Goal: Task Accomplishment & Management: Complete application form

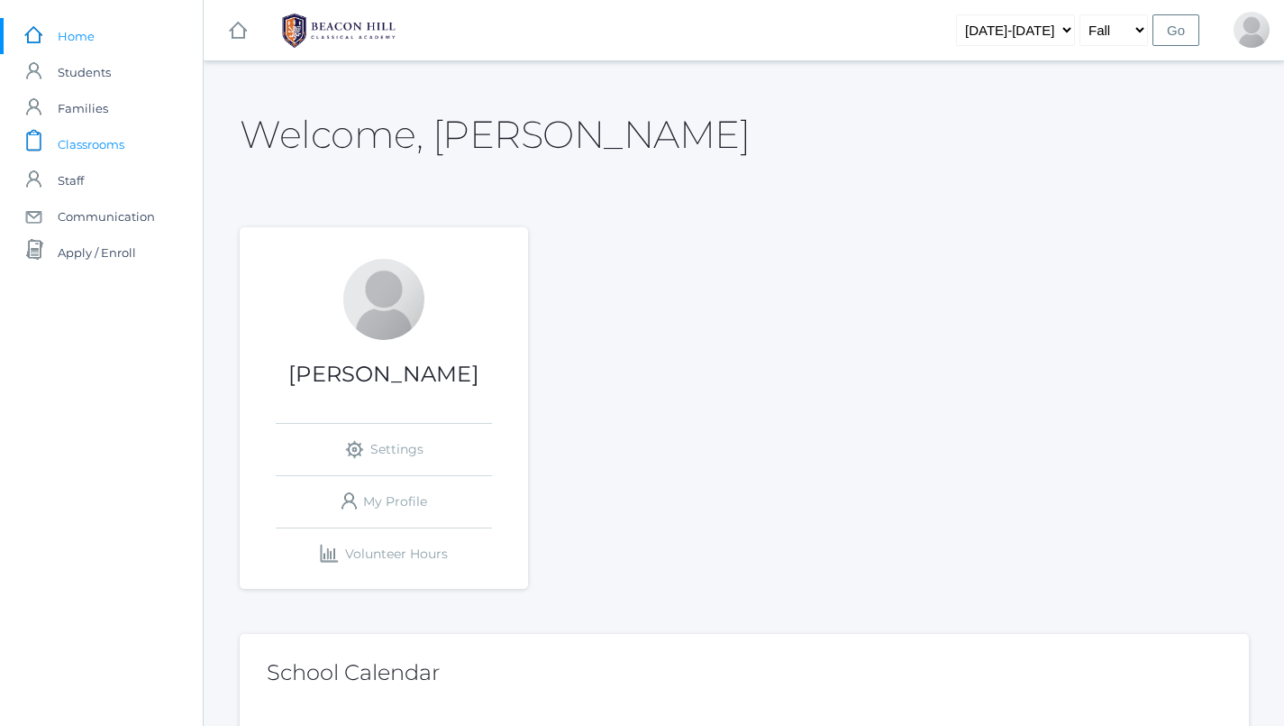
click at [123, 153] on span "Classrooms" at bounding box center [91, 144] width 67 height 36
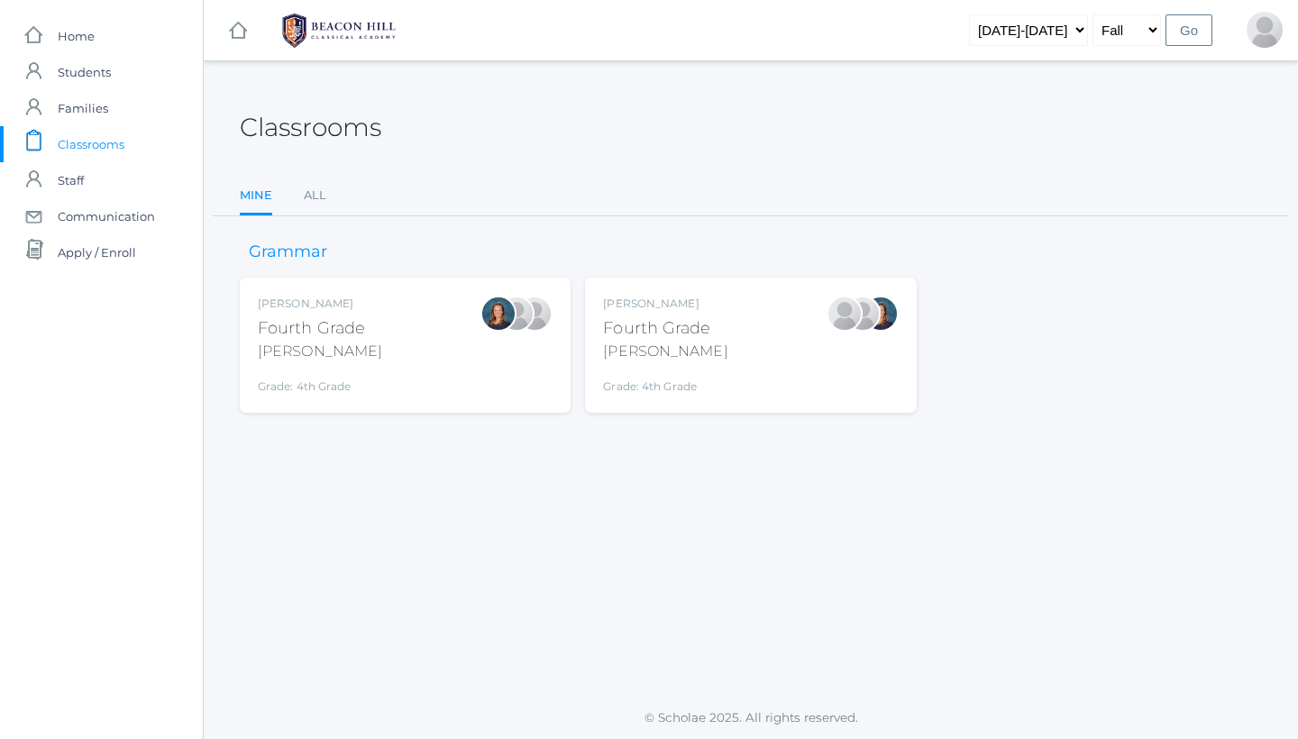
click at [728, 360] on div "Lydia Chaffin Fourth Grade Chaffin Grade: 4th Grade 04LA" at bounding box center [750, 345] width 295 height 99
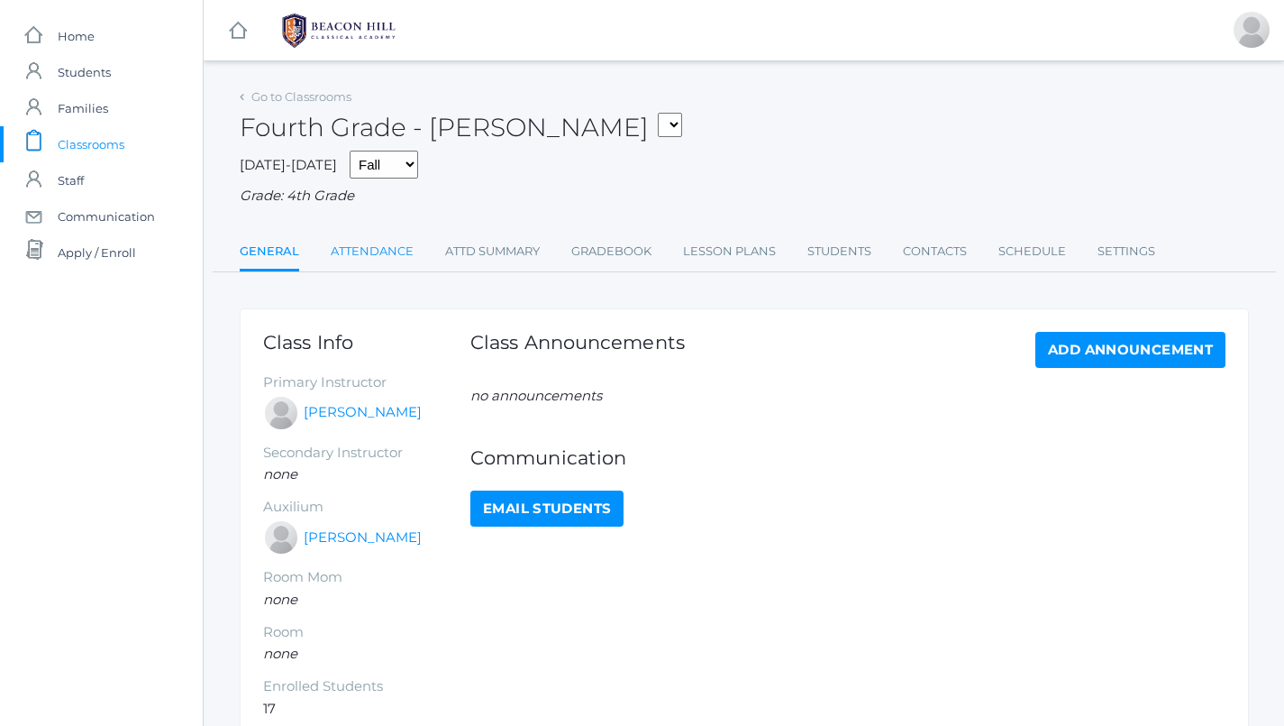
click at [377, 251] on link "Attendance" at bounding box center [372, 251] width 83 height 36
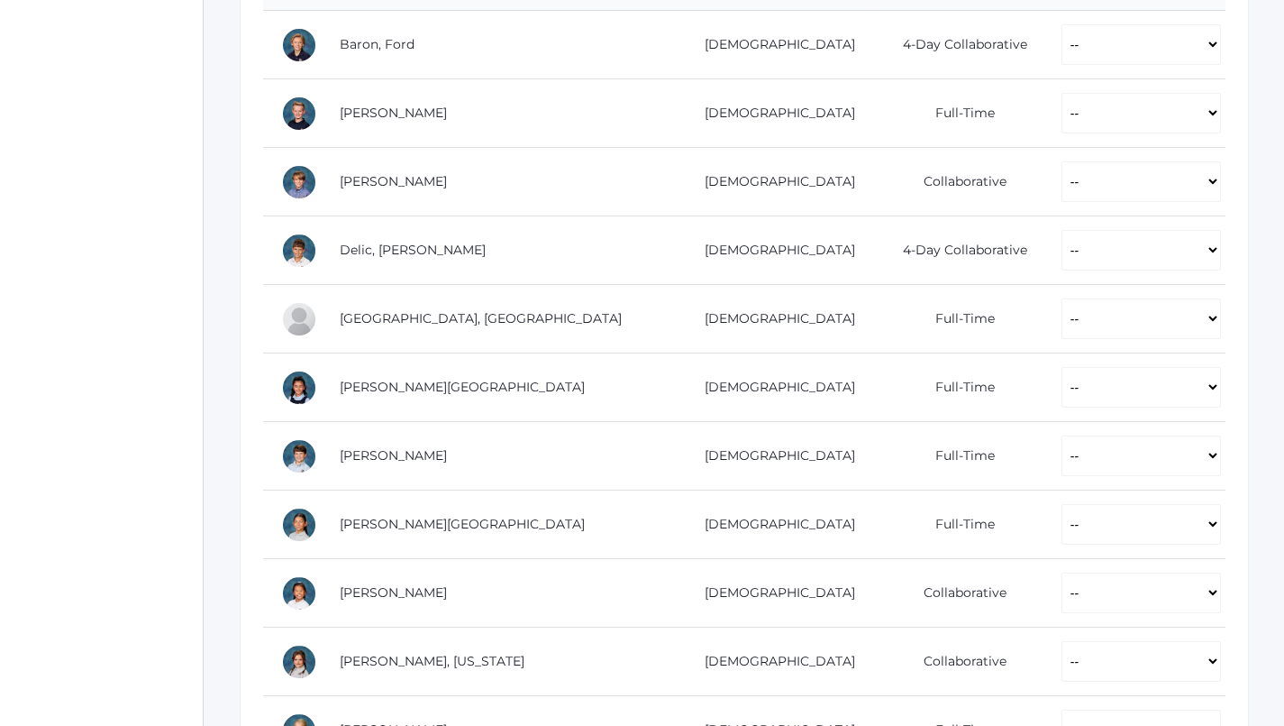
scroll to position [407, 0]
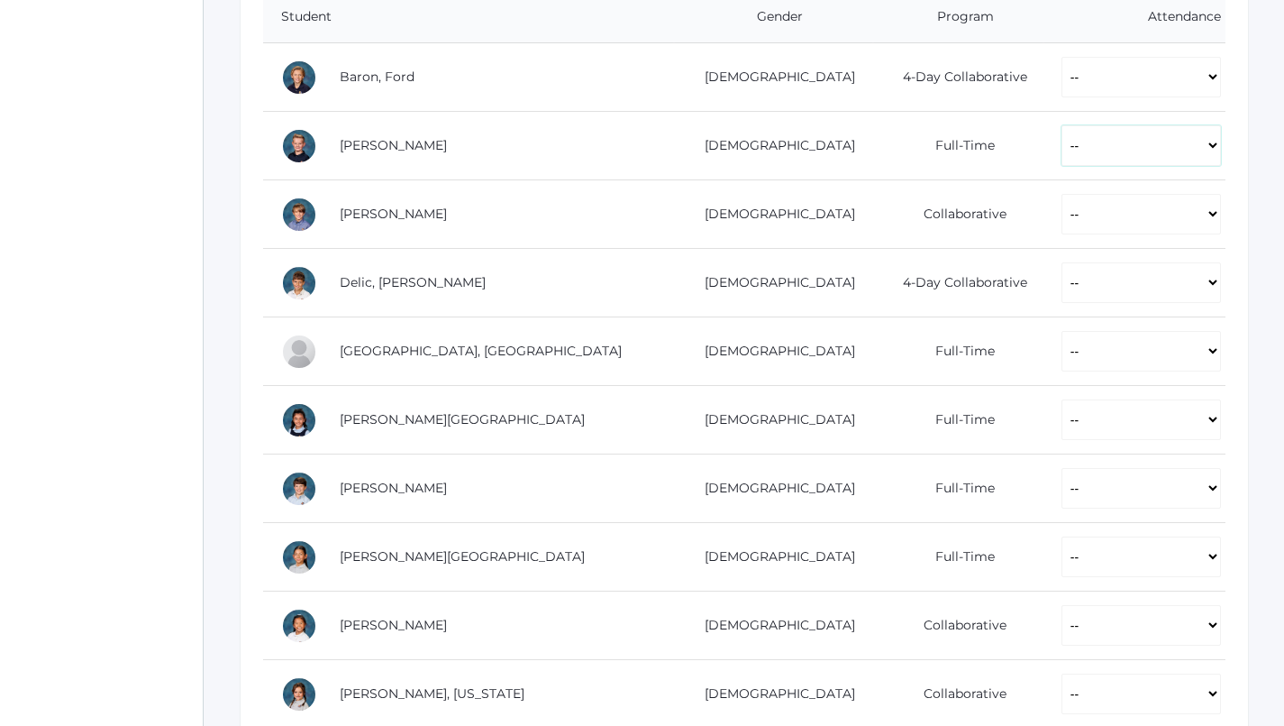
select select "P"
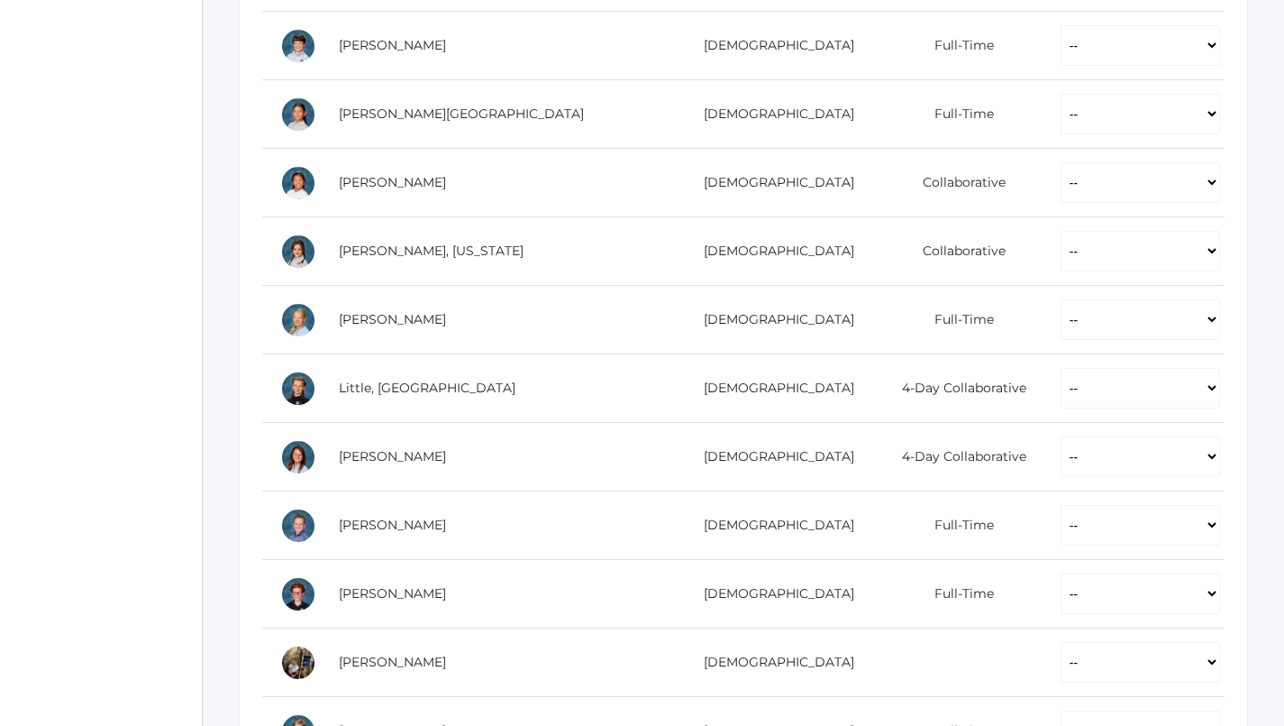
scroll to position [841, 1]
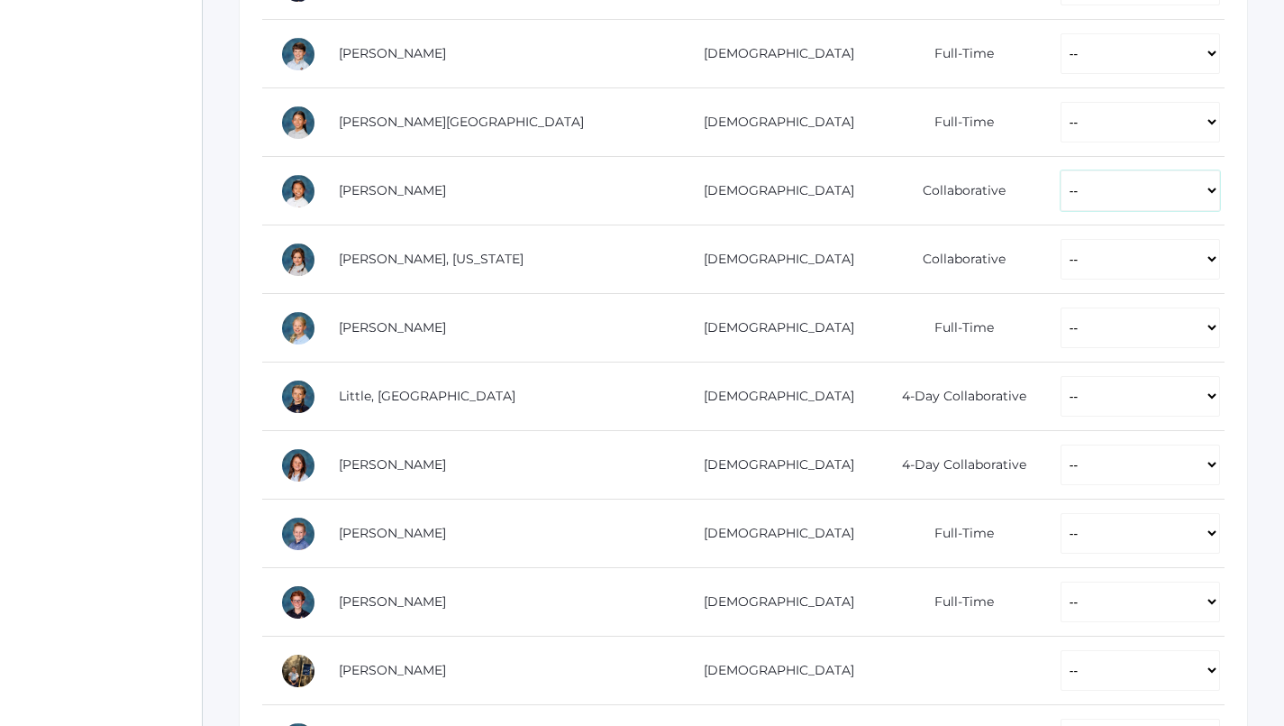
select select "P"
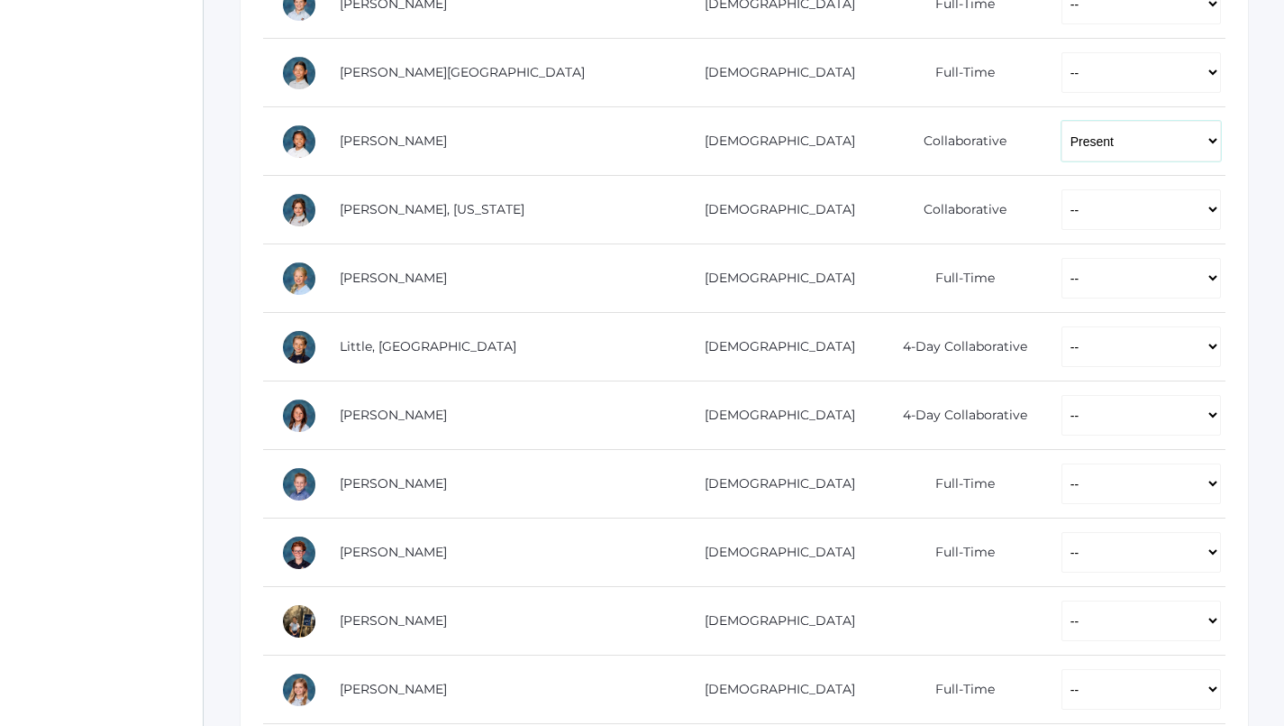
scroll to position [894, 0]
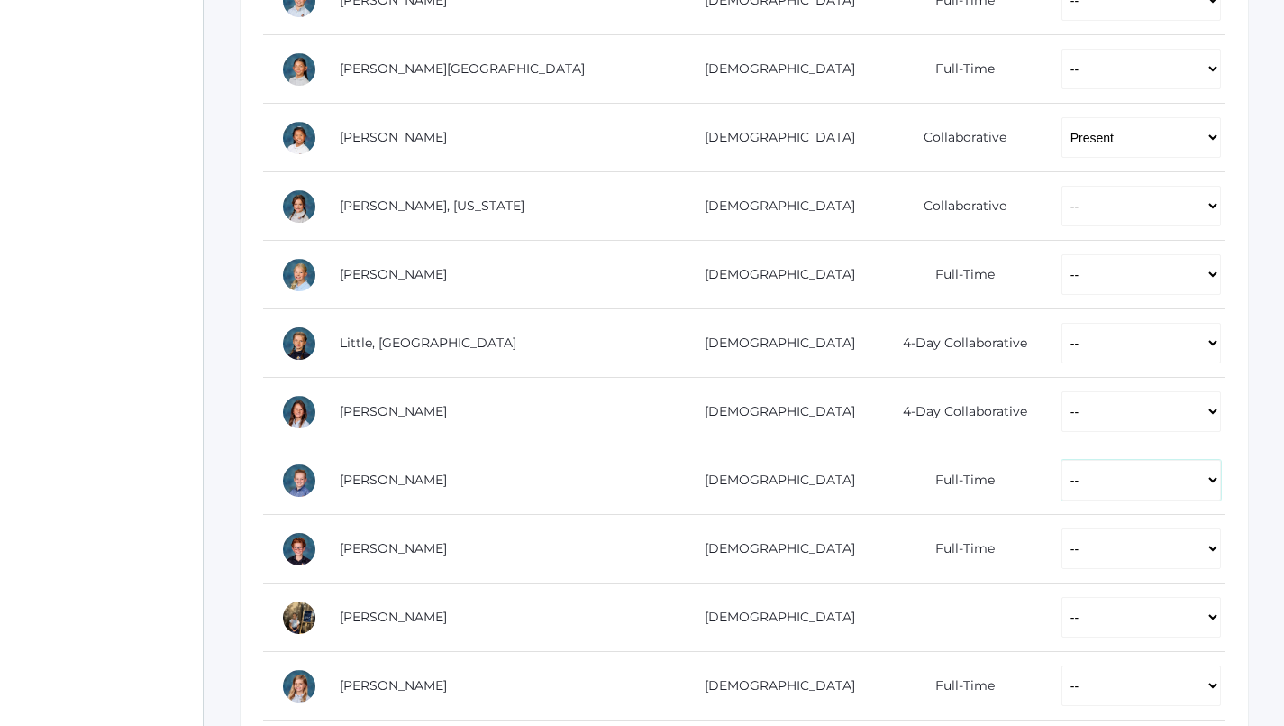
select select "P"
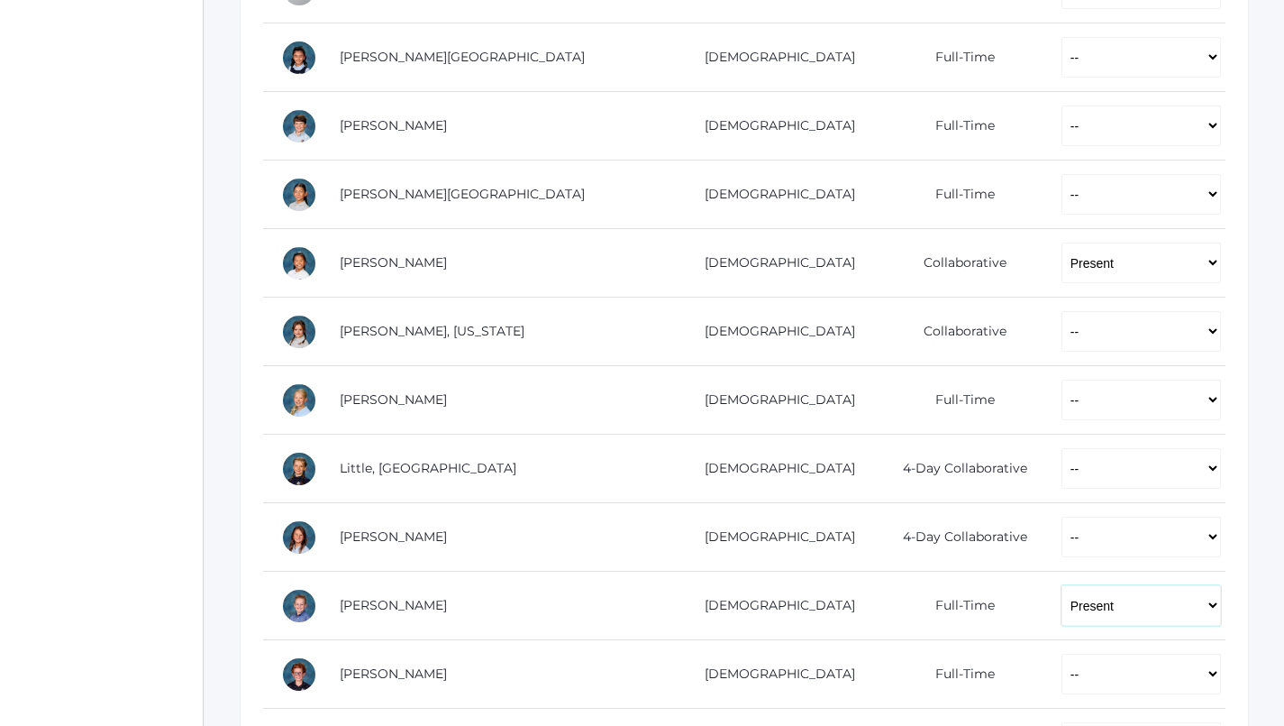
scroll to position [770, 0]
select select "P"
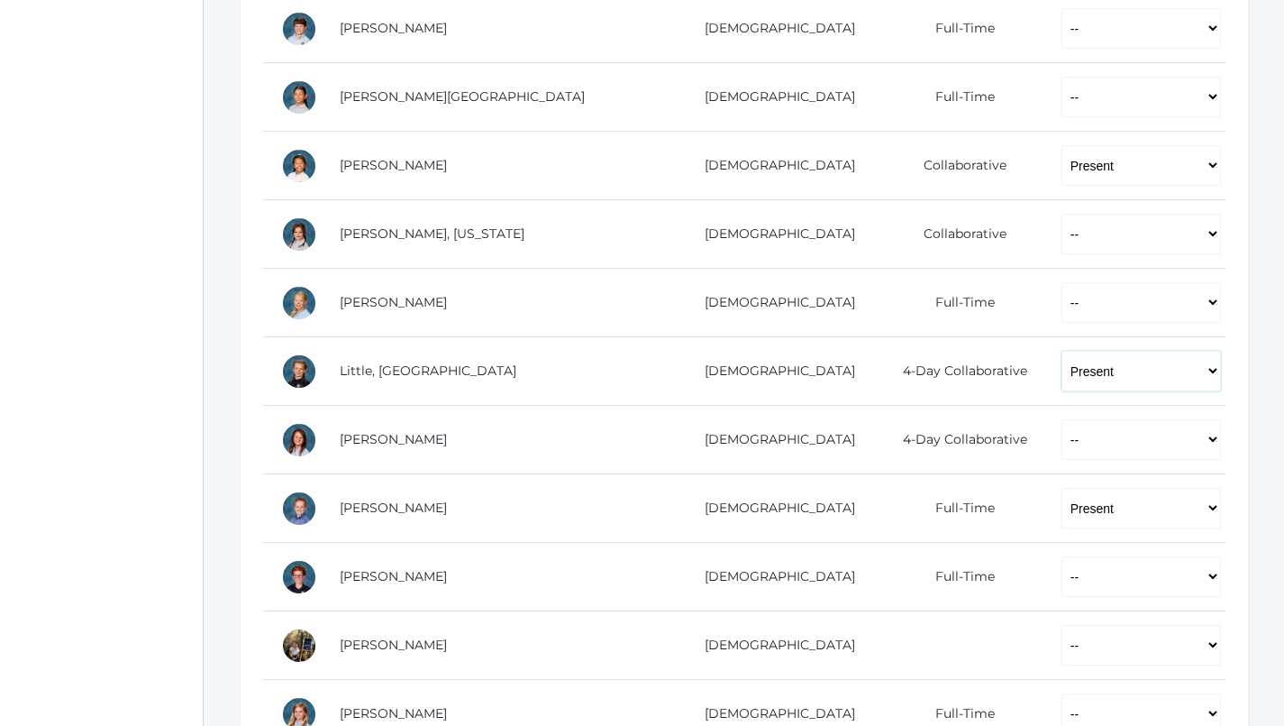
scroll to position [870, 0]
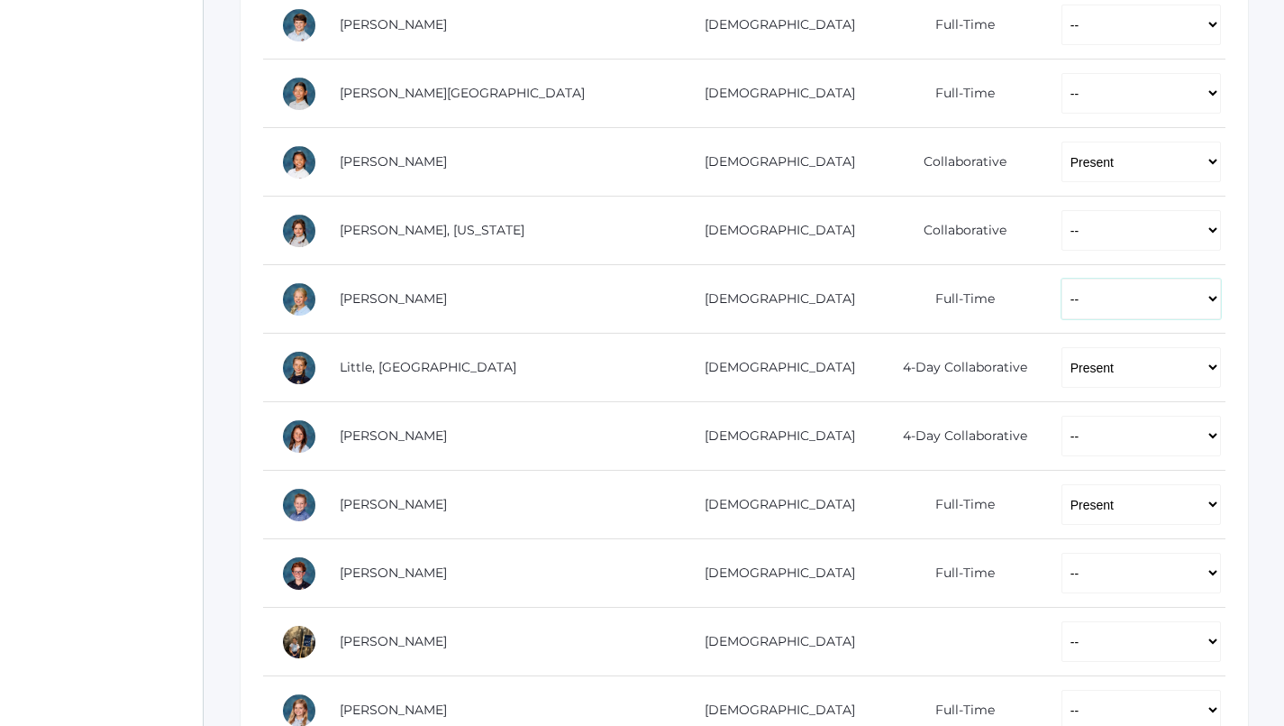
select select "P"
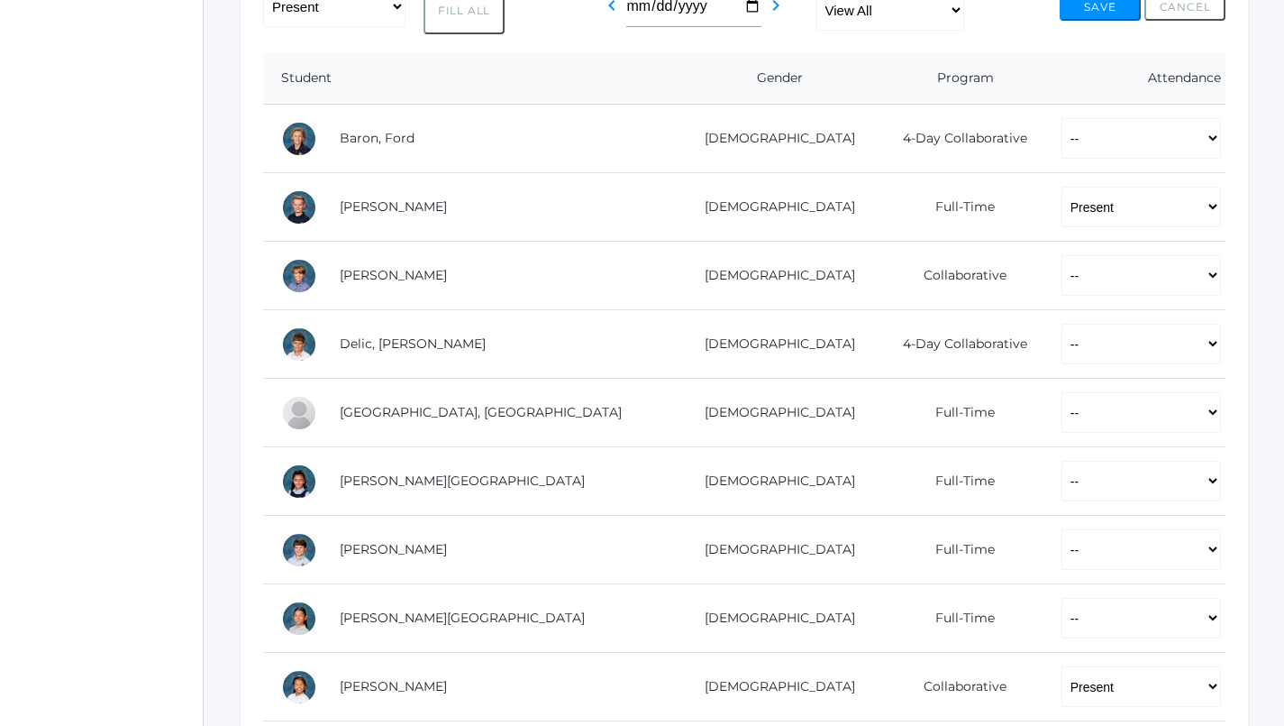
scroll to position [323, 0]
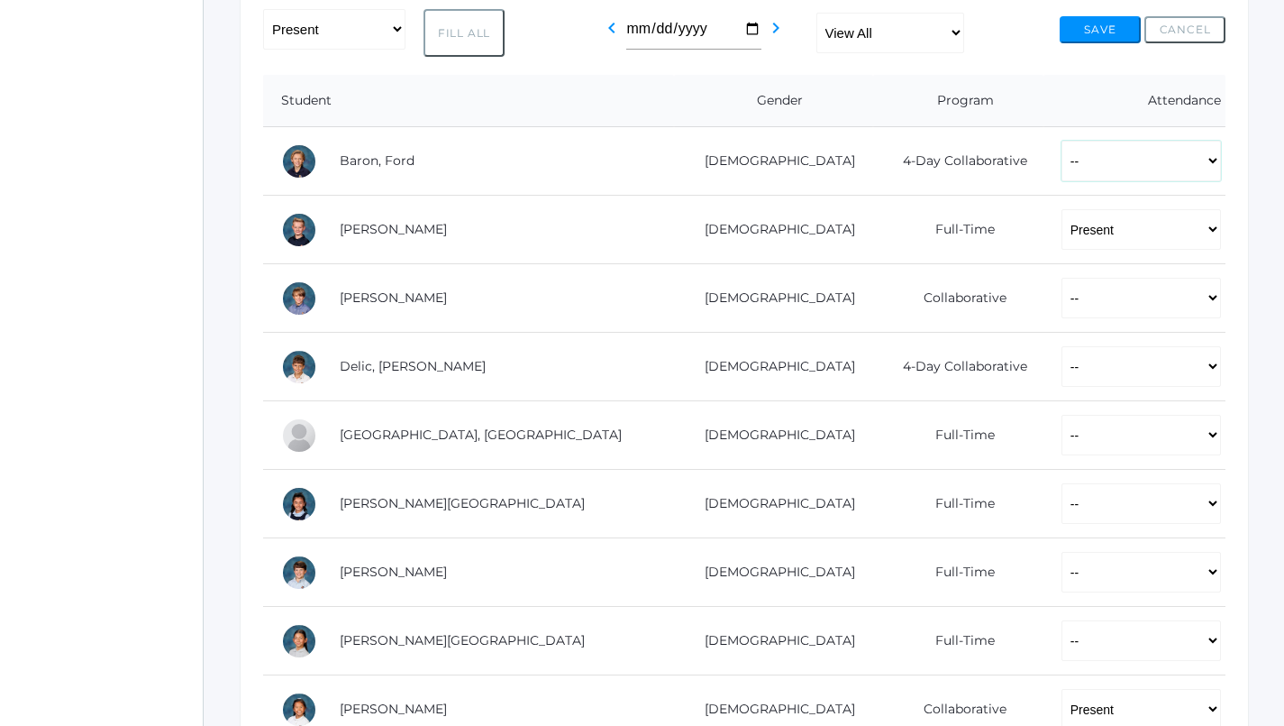
select select "P"
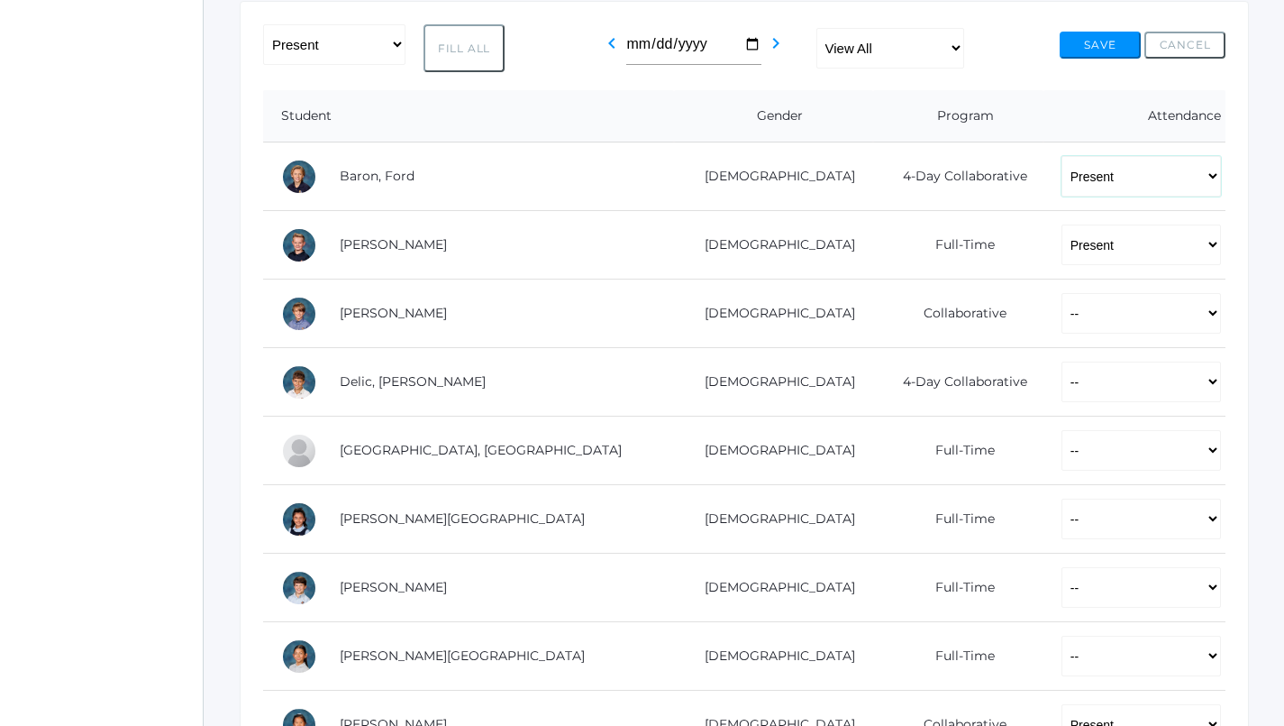
scroll to position [339, 0]
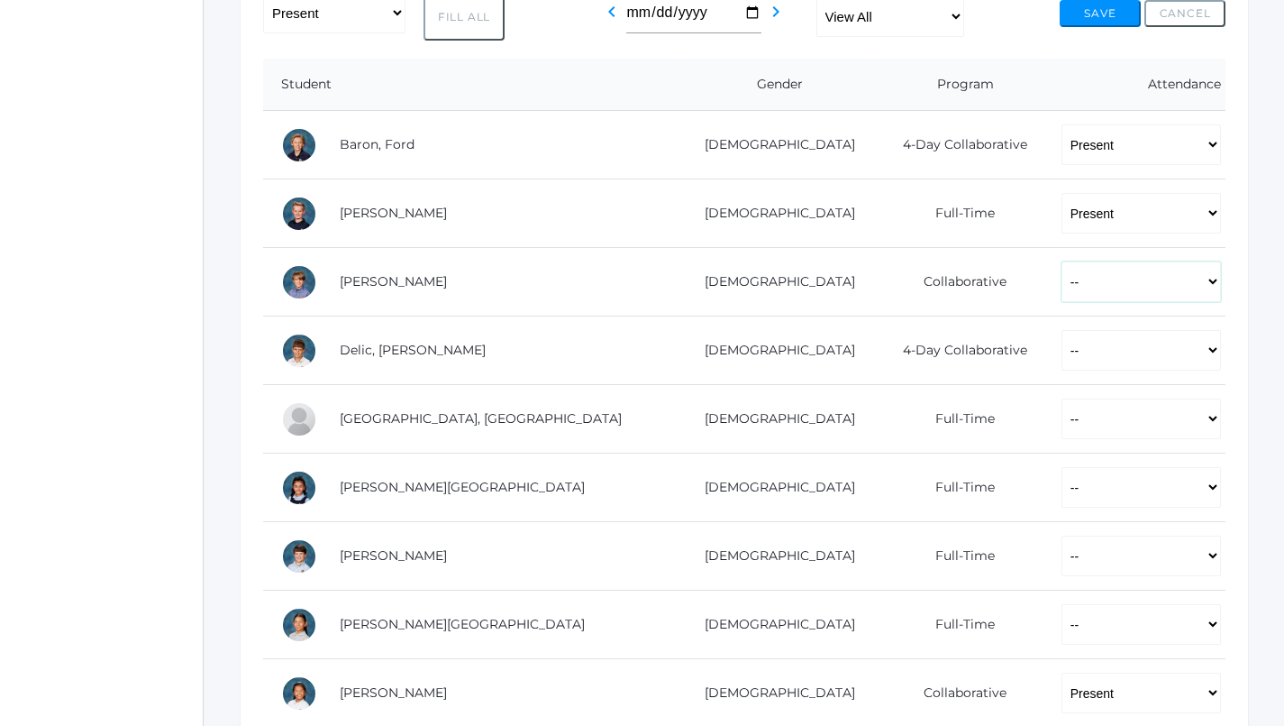
select select "P"
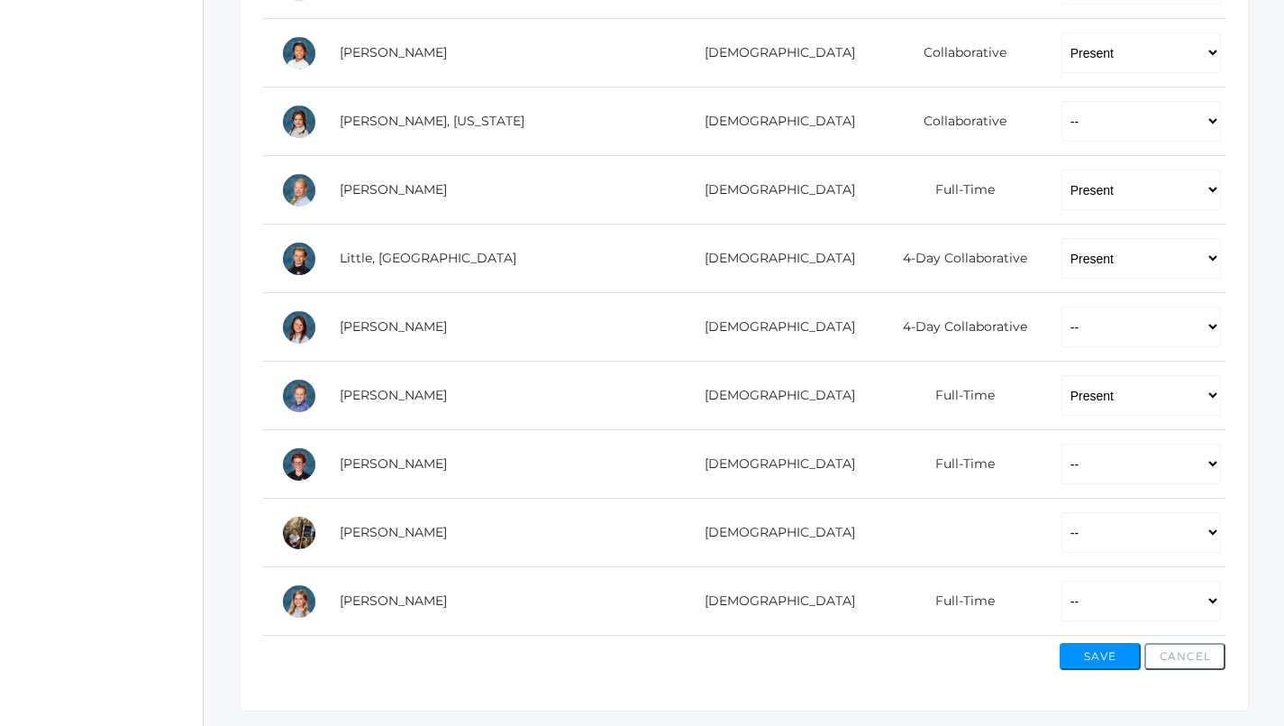
scroll to position [941, 0]
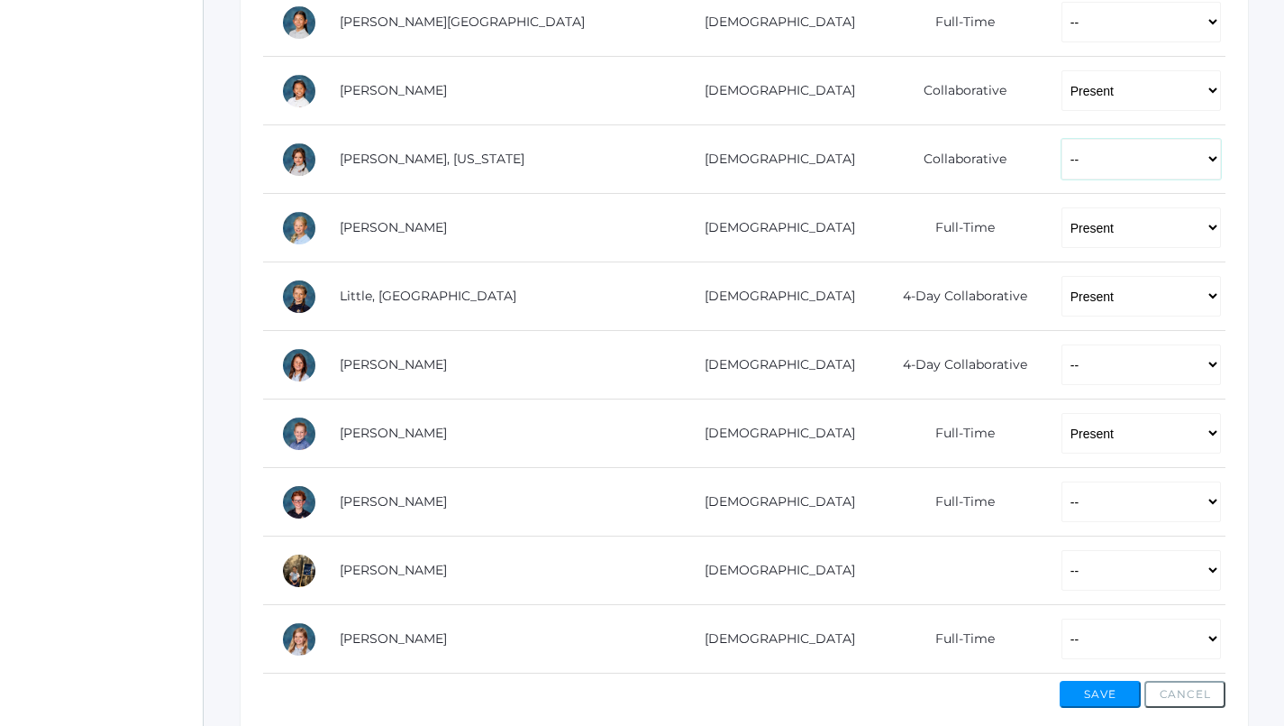
select select "P"
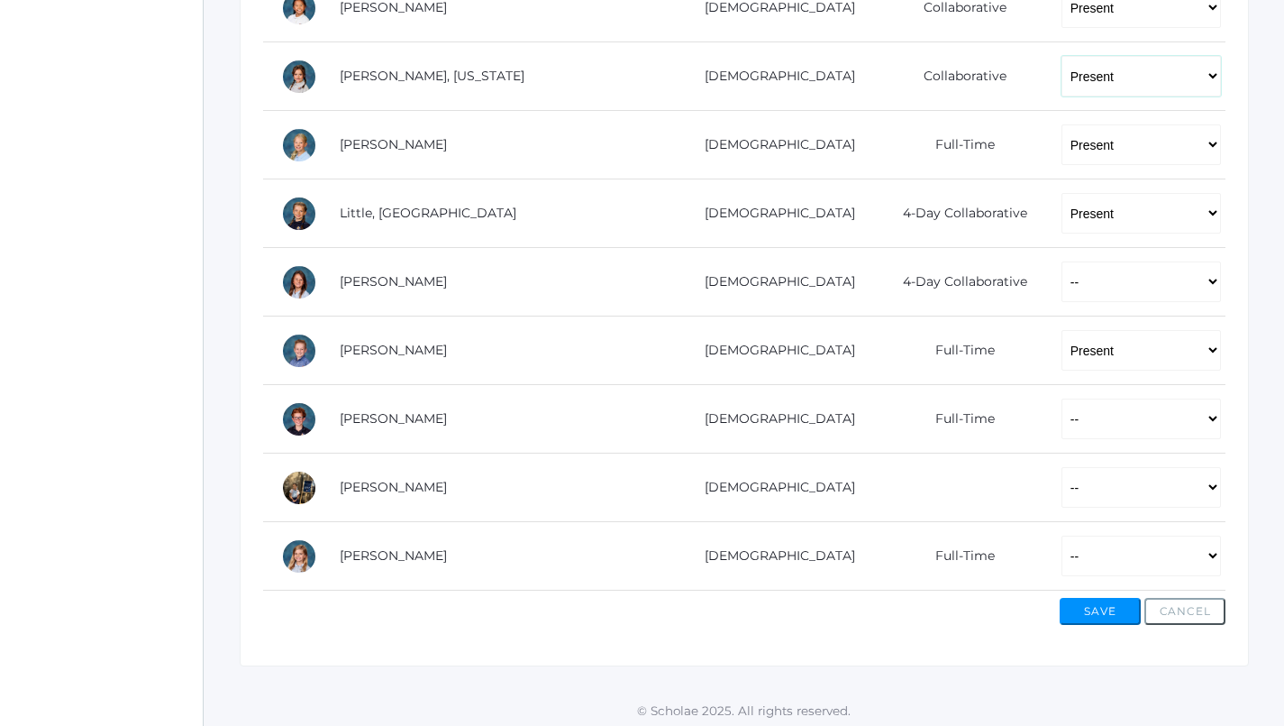
scroll to position [1023, 0]
select select "P"
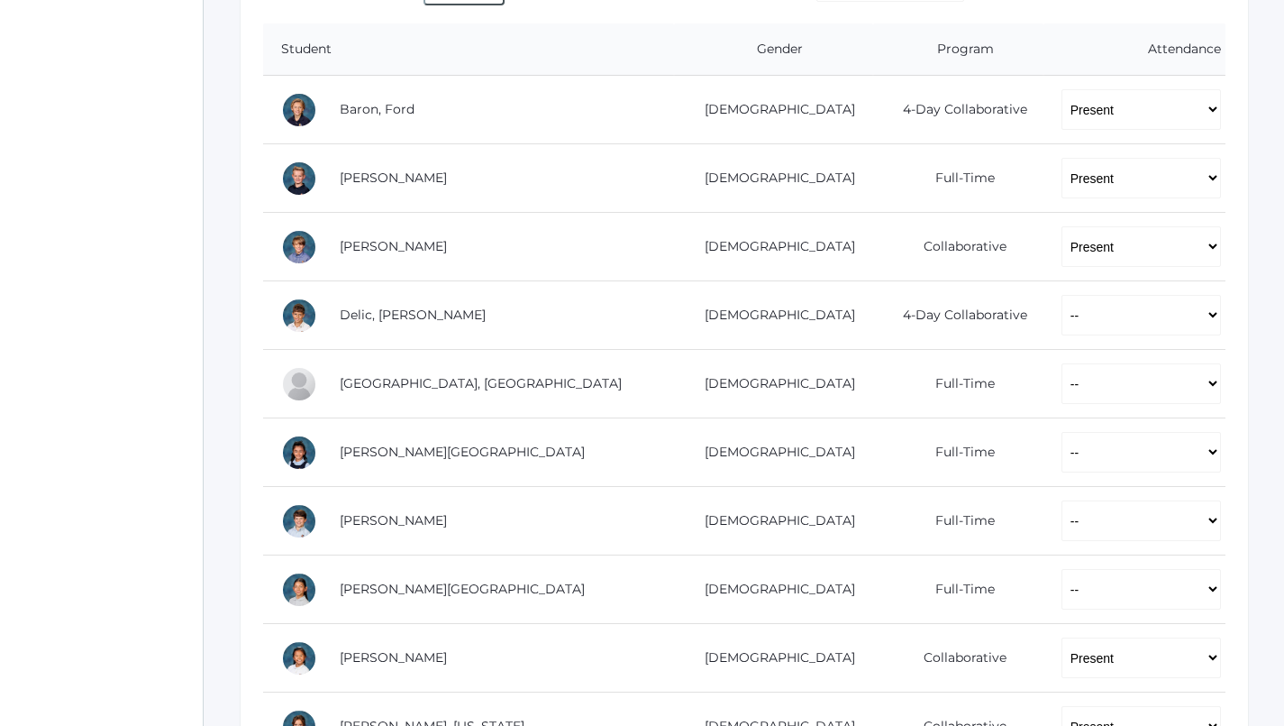
scroll to position [365, 0]
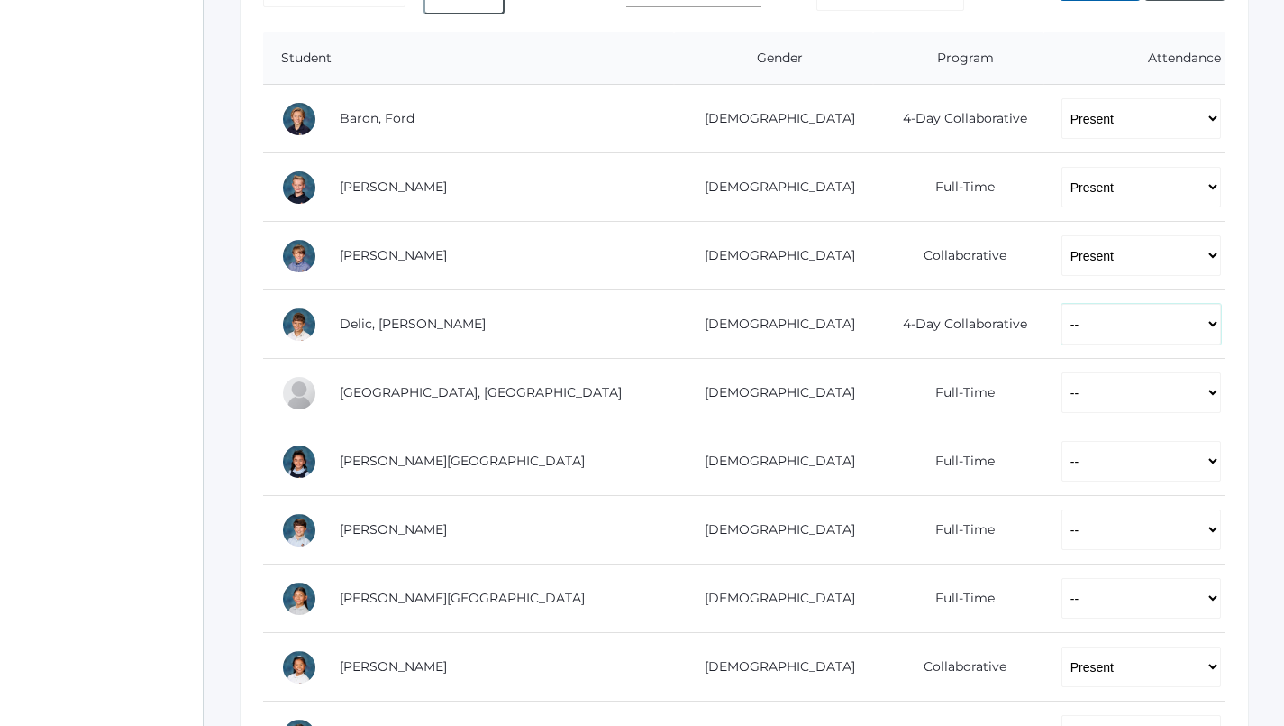
select select "P"
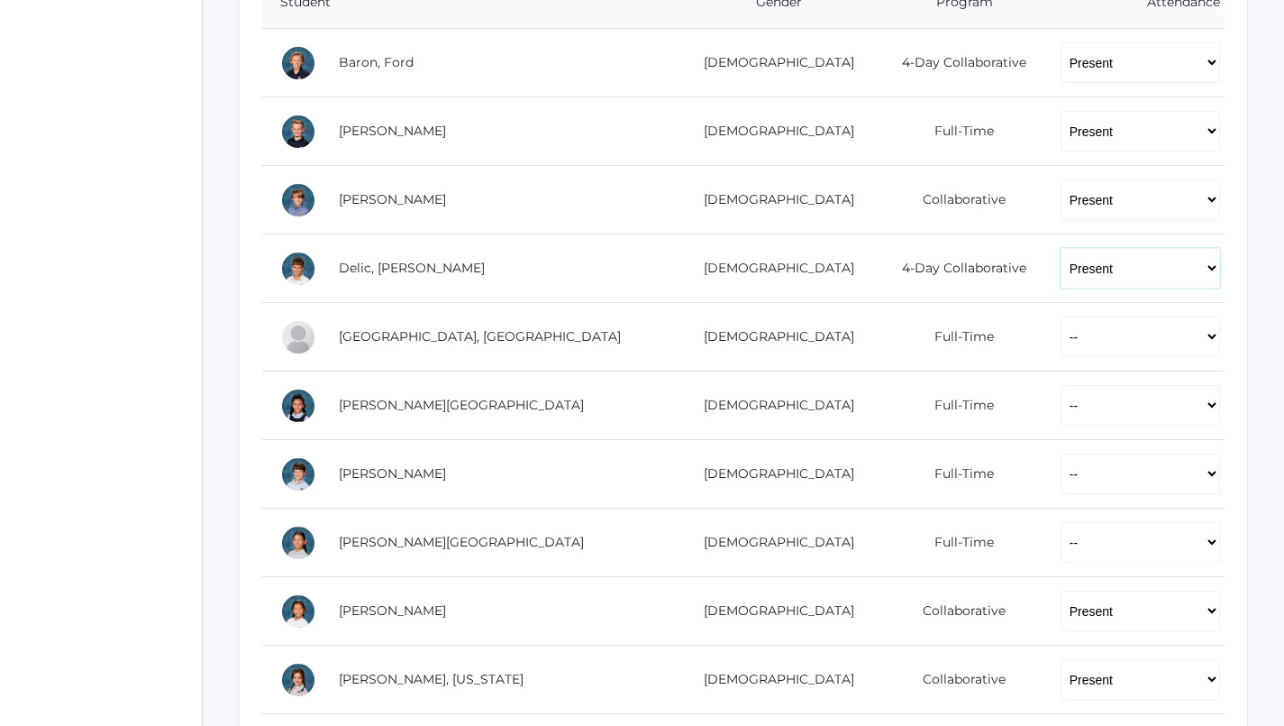
scroll to position [422, 0]
select select "P"
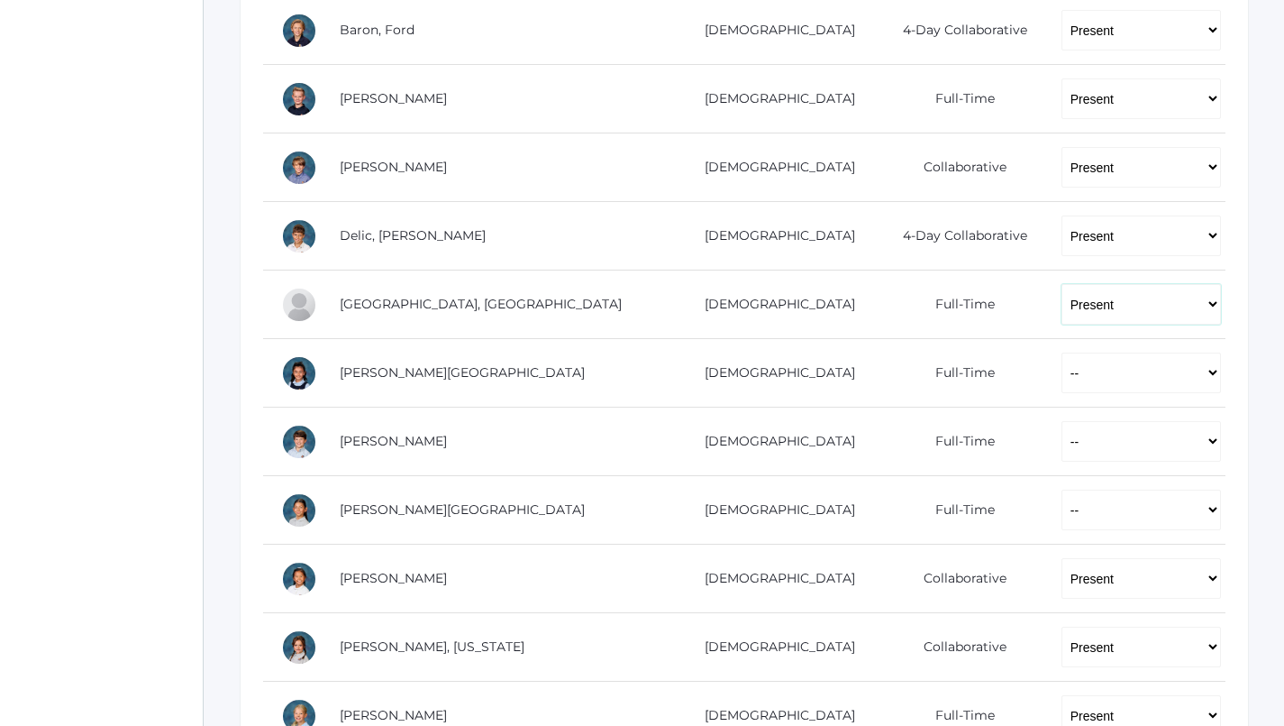
scroll to position [458, 0]
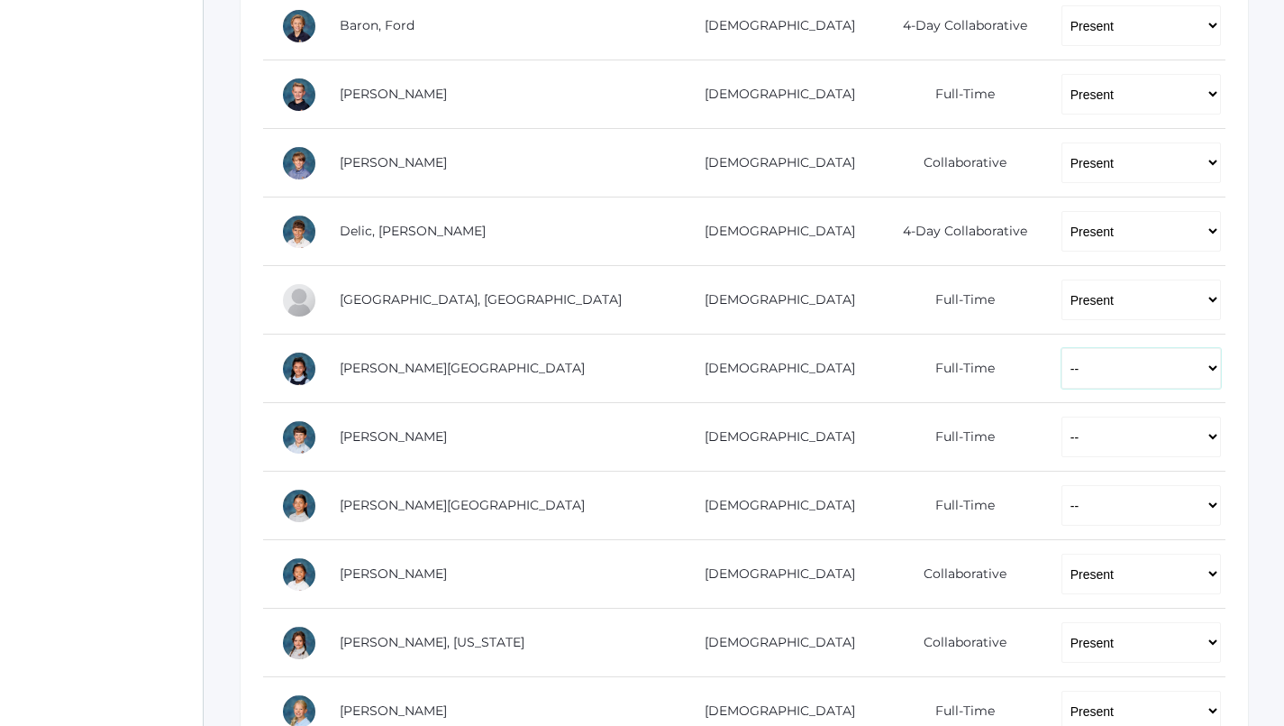
select select "P"
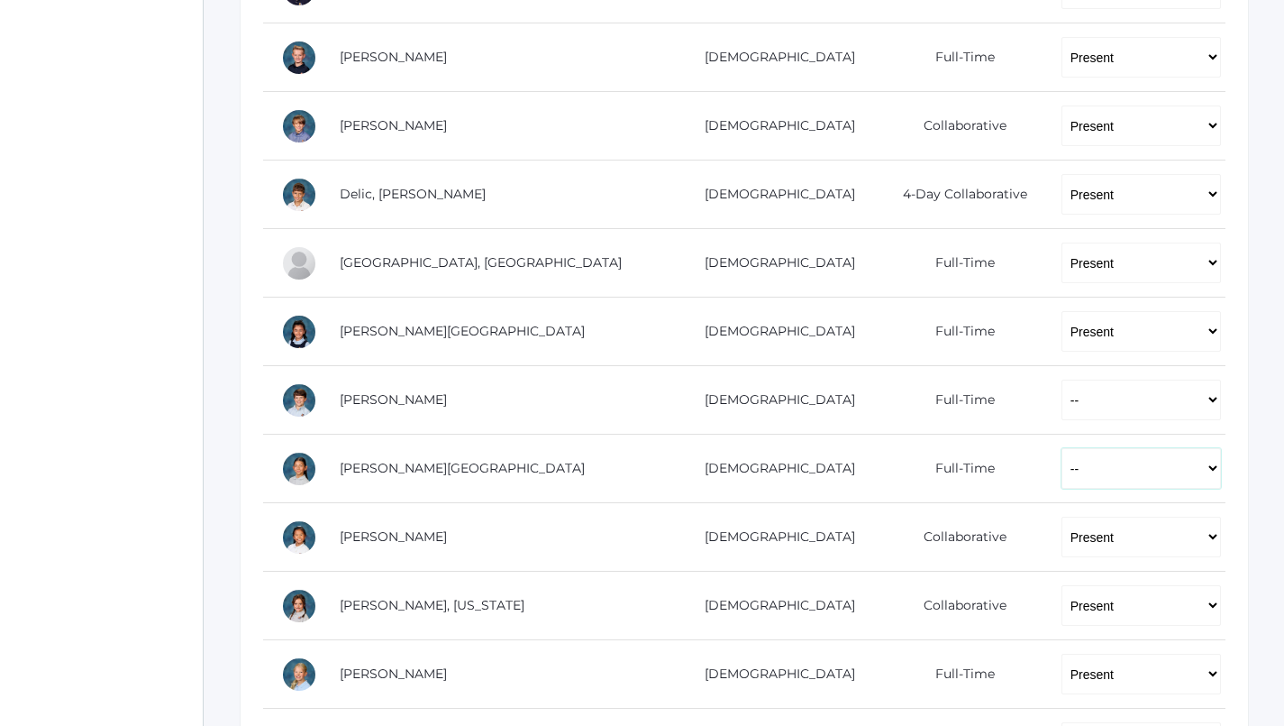
select select "P"
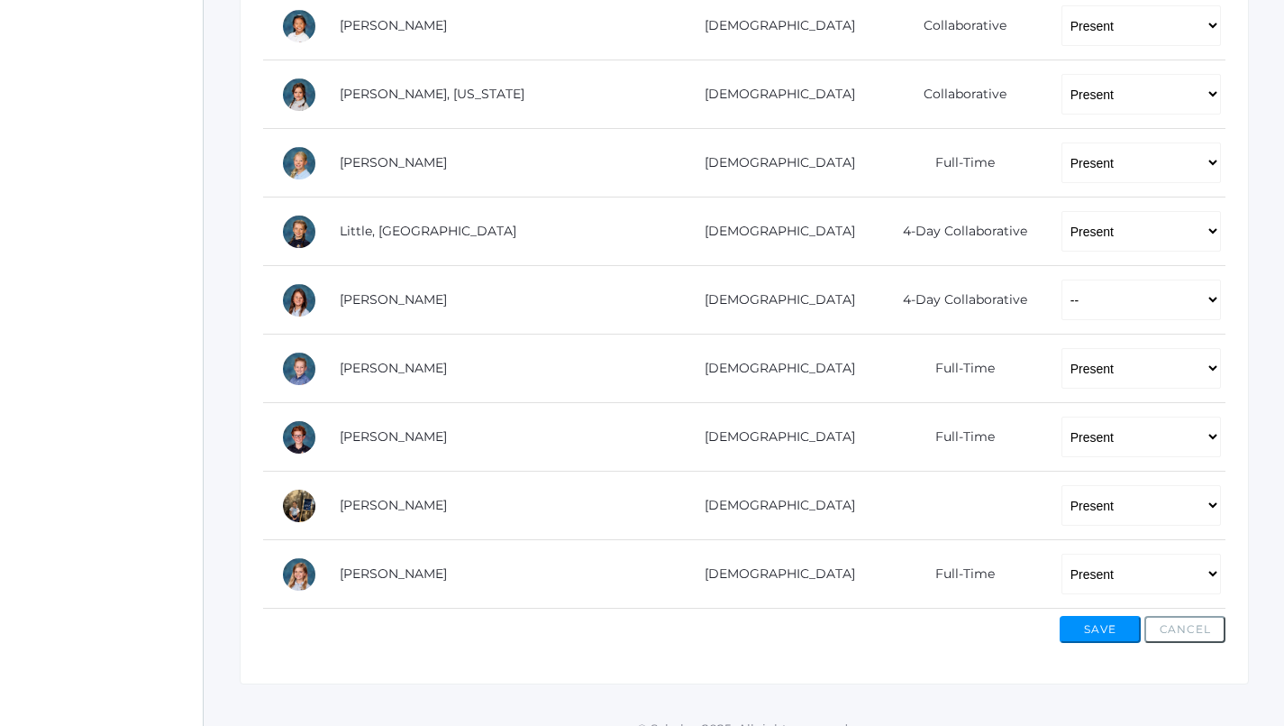
scroll to position [1008, 0]
select select "AE"
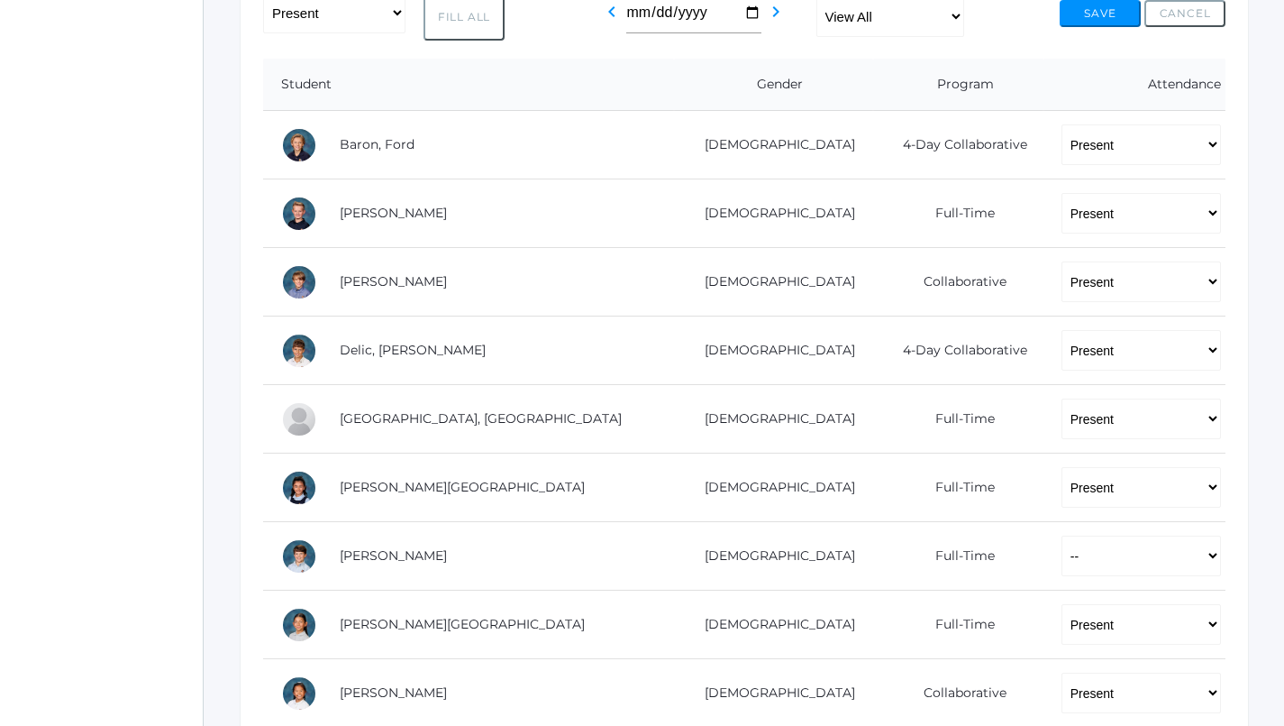
scroll to position [323, 0]
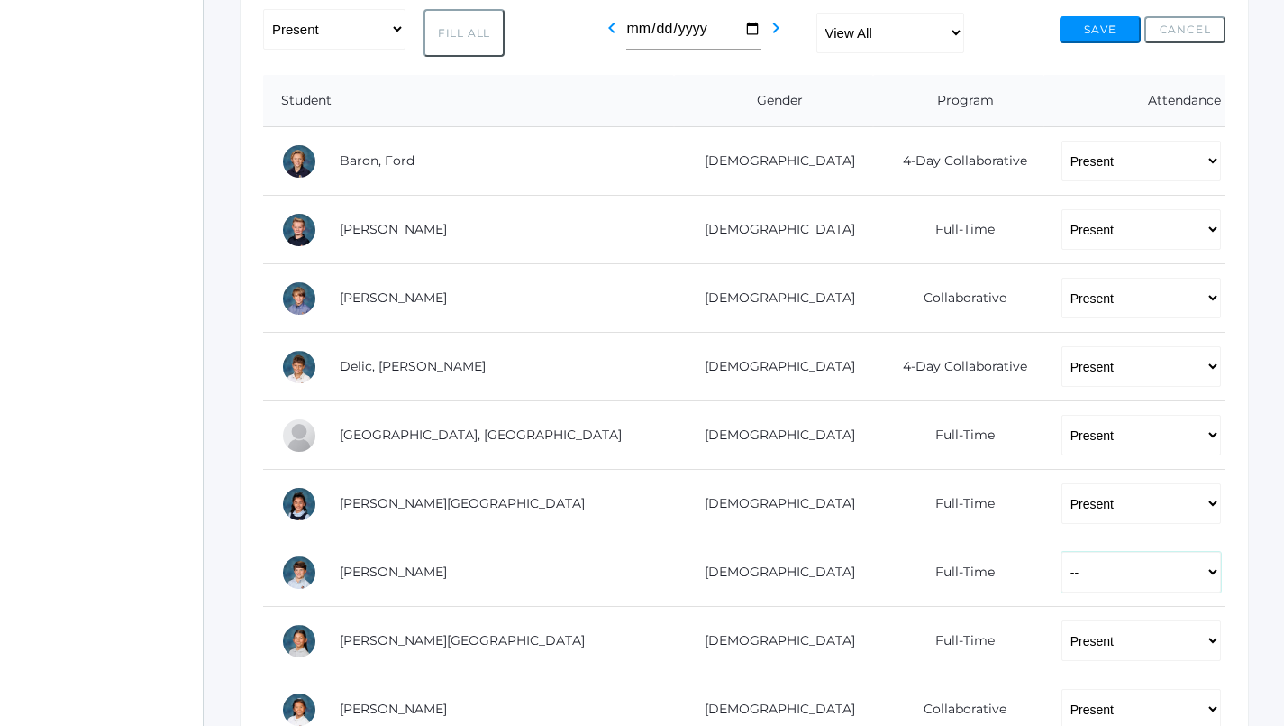
select select "AE"
click at [1109, 27] on button "Save" at bounding box center [1100, 29] width 81 height 27
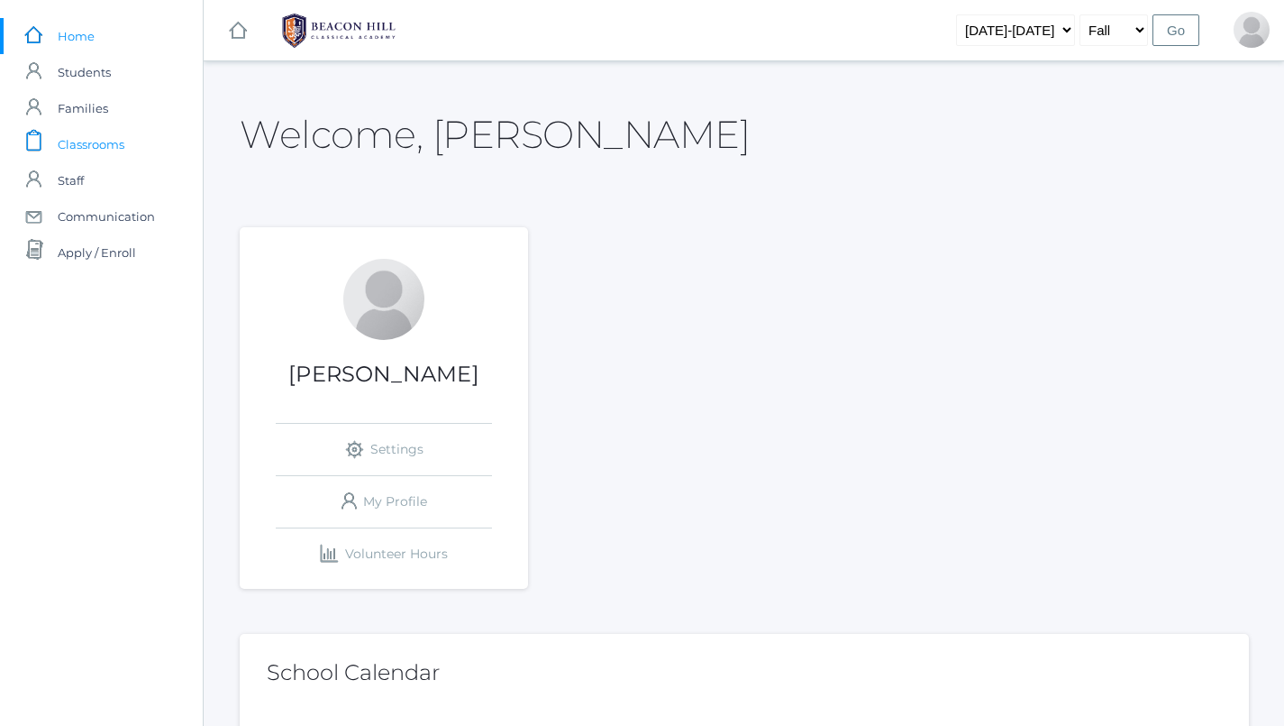
click at [126, 142] on link "icons/clipboard/plain Created with Sketch. Classrooms" at bounding box center [101, 144] width 203 height 36
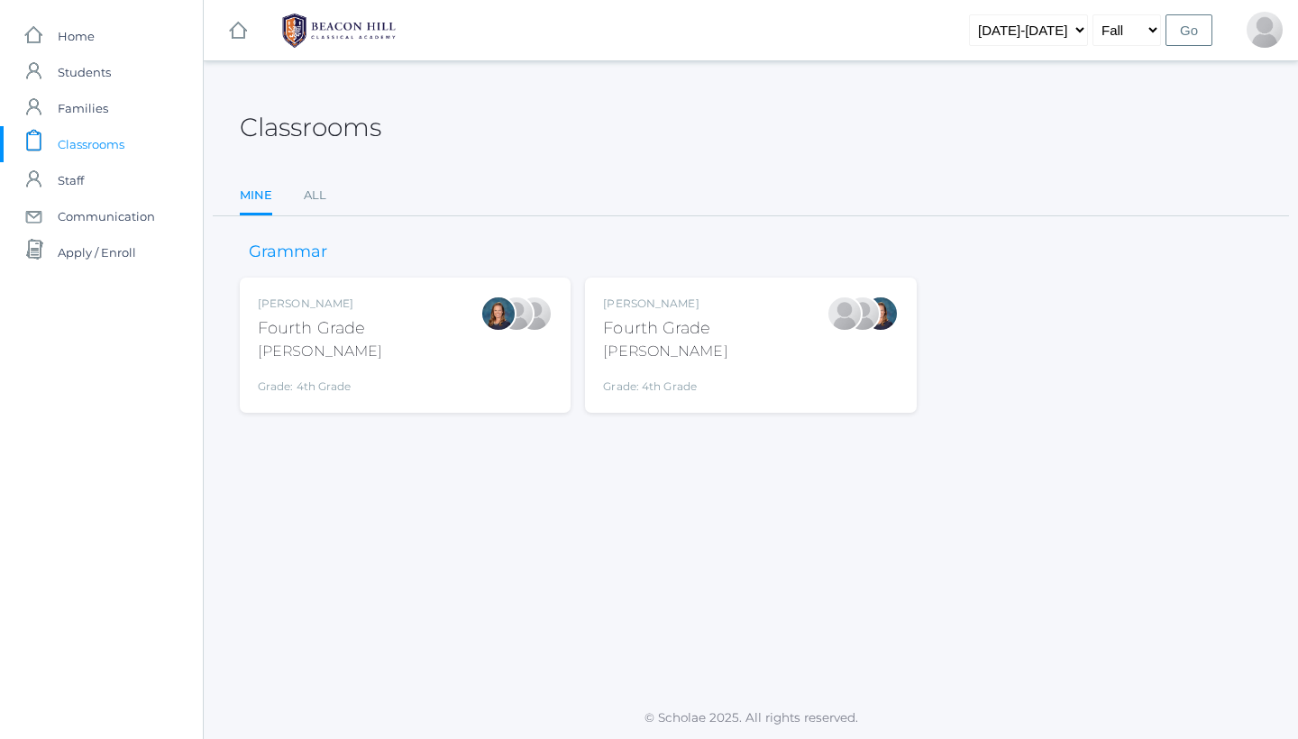
click at [400, 346] on div "Ellie Bradley Fourth Grade Bradley Grade: 4th Grade 04LA" at bounding box center [405, 345] width 295 height 99
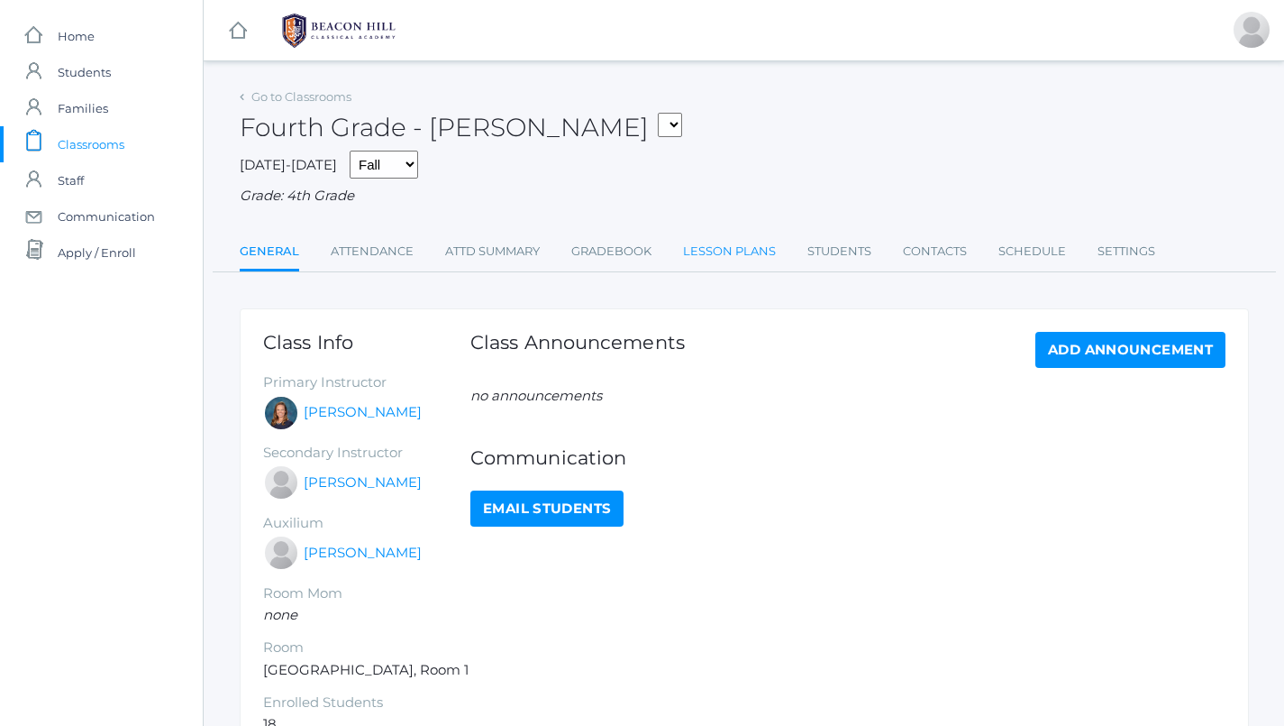
click at [739, 242] on link "Lesson Plans" at bounding box center [729, 251] width 93 height 36
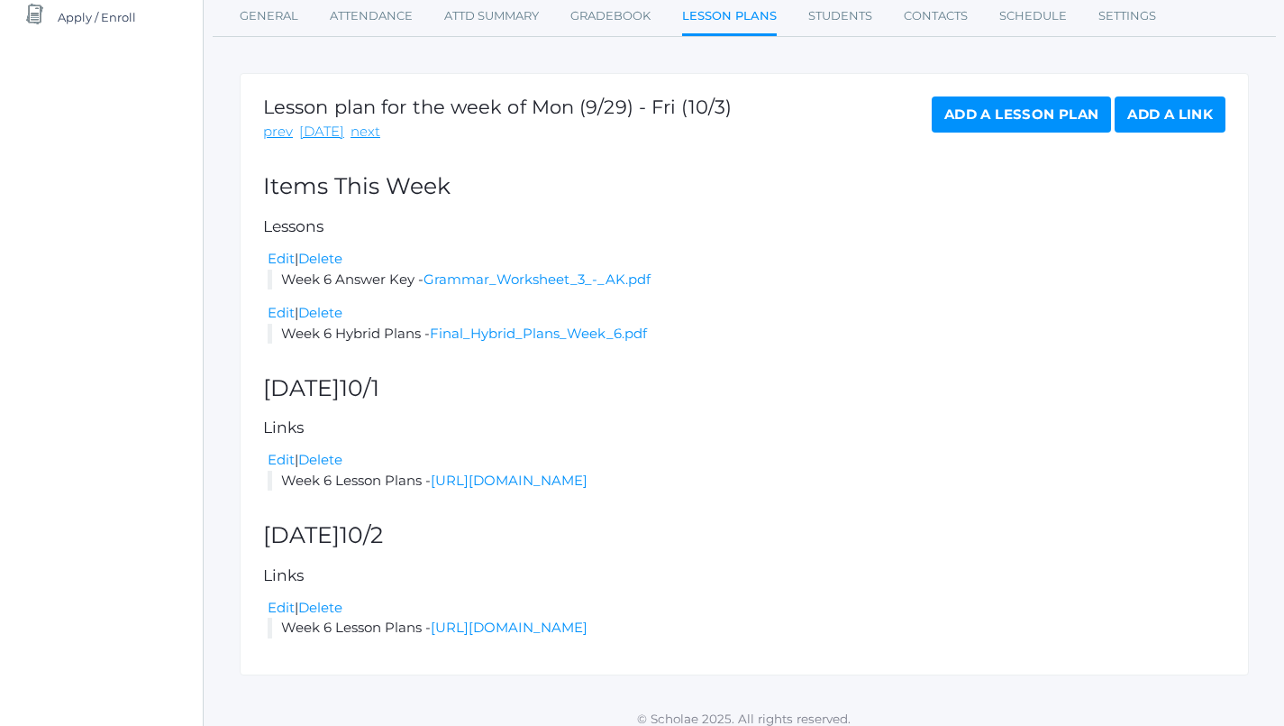
scroll to position [201, 0]
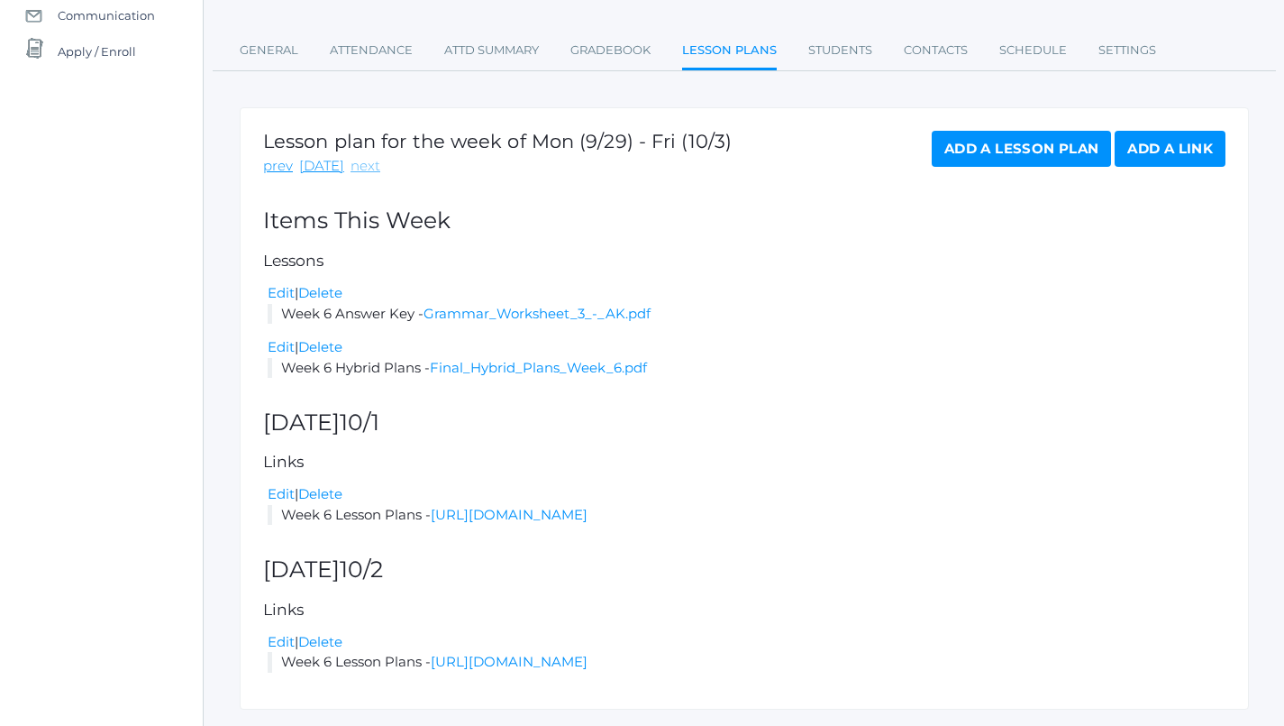
click at [352, 160] on link "next" at bounding box center [366, 166] width 30 height 21
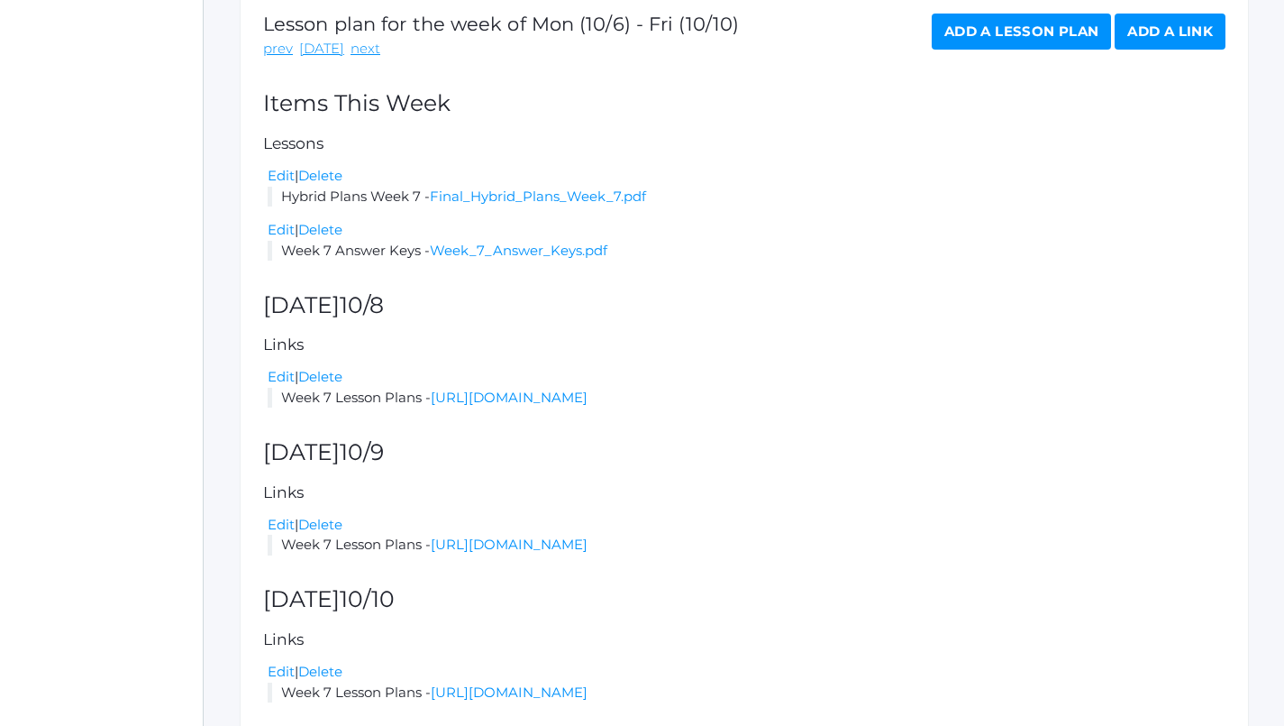
scroll to position [341, 0]
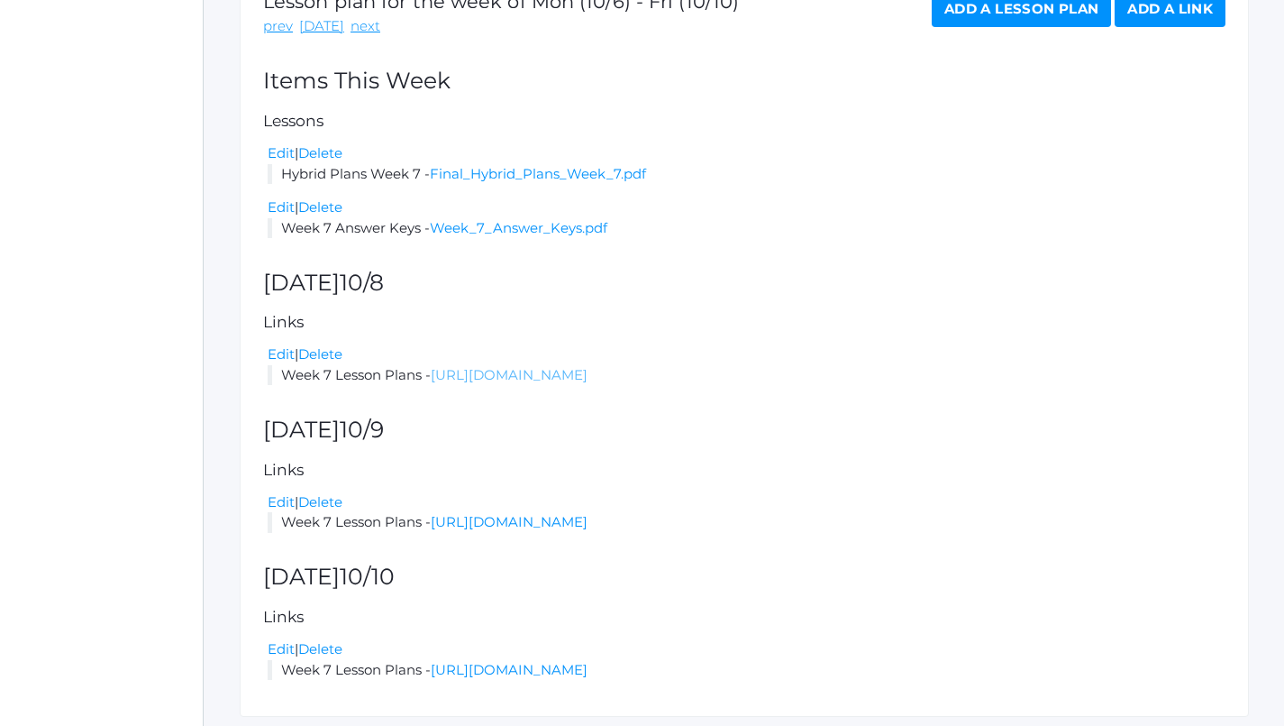
click at [588, 367] on link "[URL][DOMAIN_NAME]" at bounding box center [509, 374] width 157 height 17
click at [513, 168] on link "Final_Hybrid_Plans_Week_7.pdf" at bounding box center [538, 173] width 216 height 17
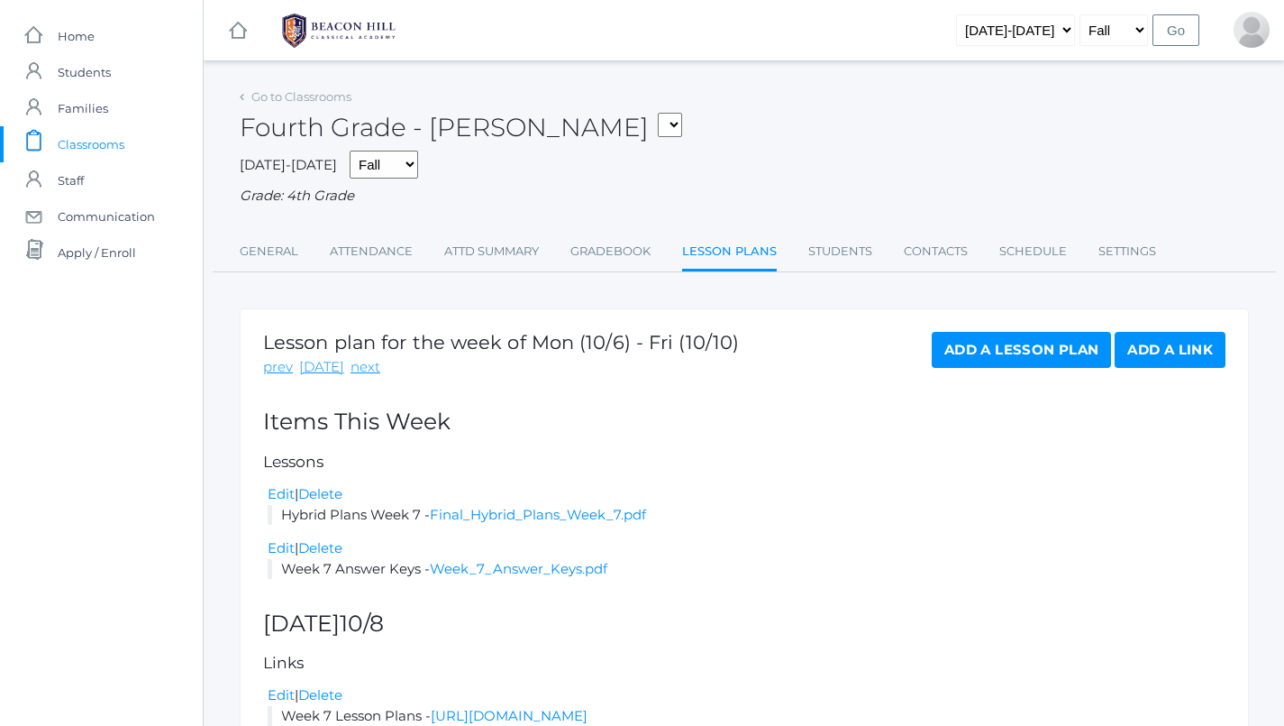
scroll to position [0, 0]
